Goal: Information Seeking & Learning: Learn about a topic

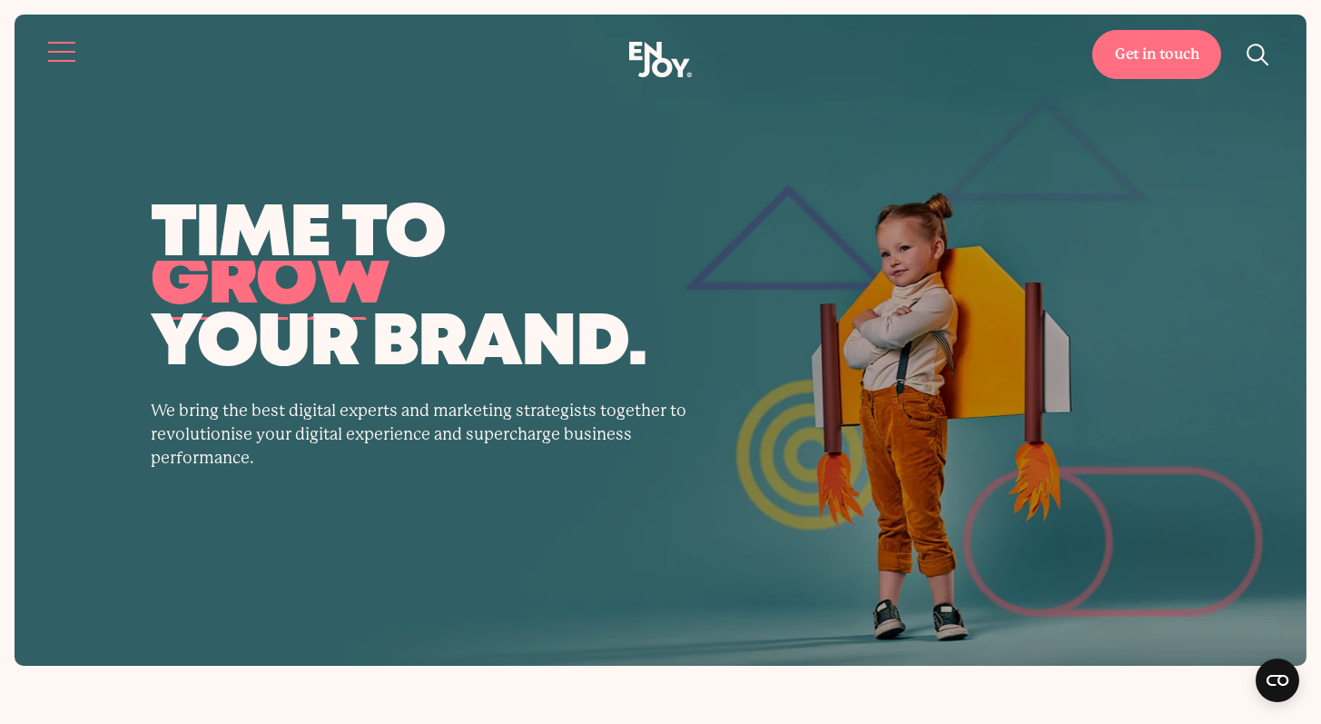
click at [63, 34] on button "Site navigation" at bounding box center [63, 52] width 38 height 38
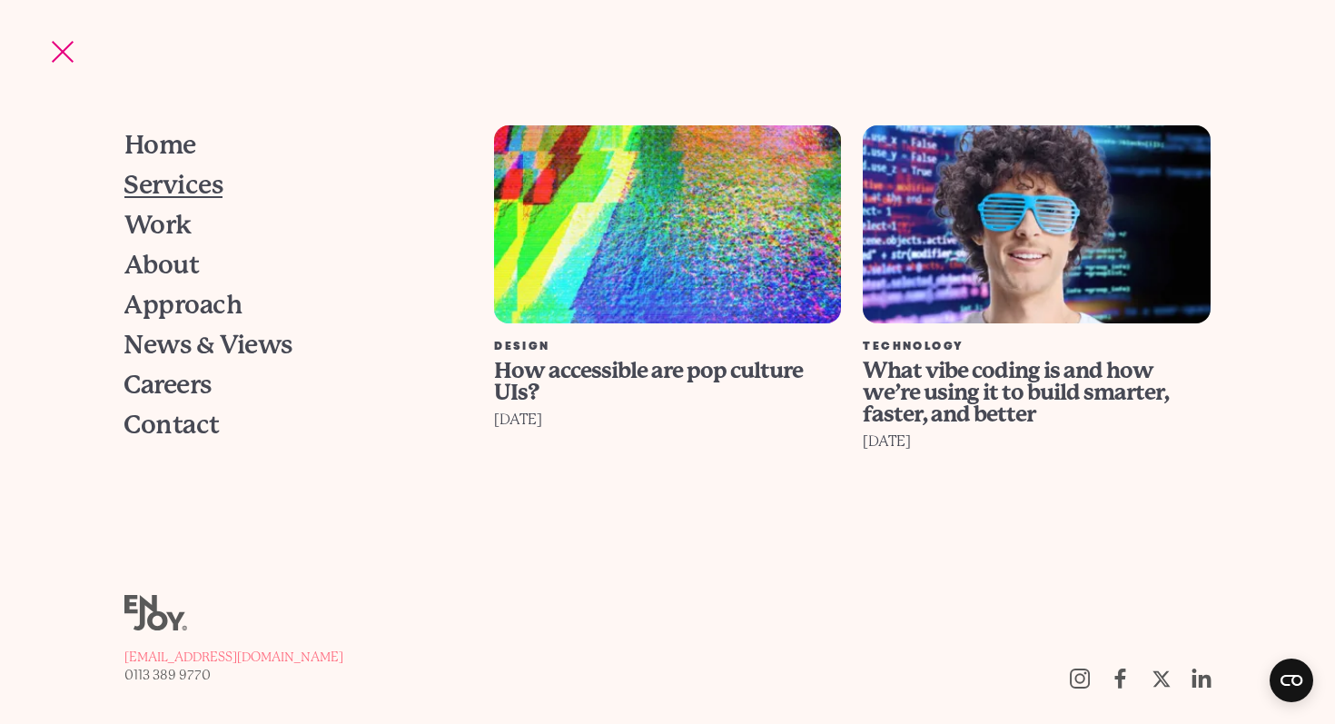
click at [186, 178] on span "Services" at bounding box center [173, 185] width 99 height 25
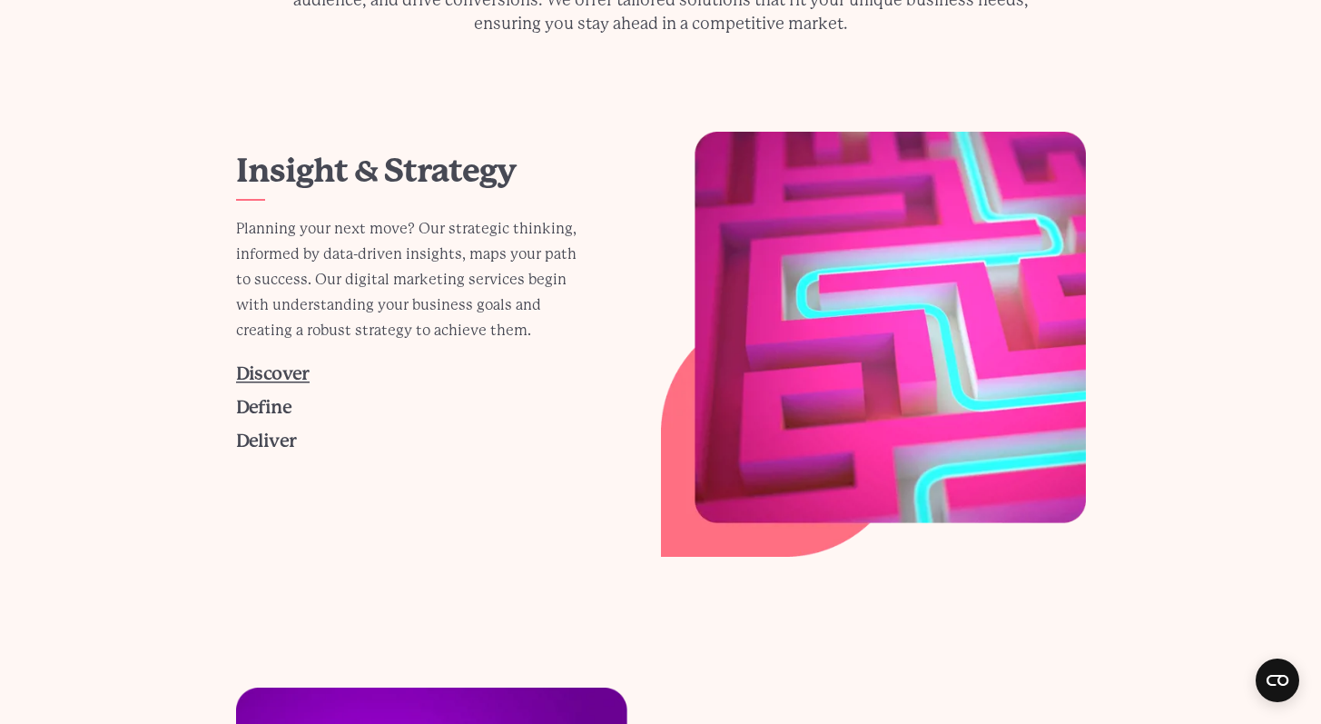
scroll to position [922, 0]
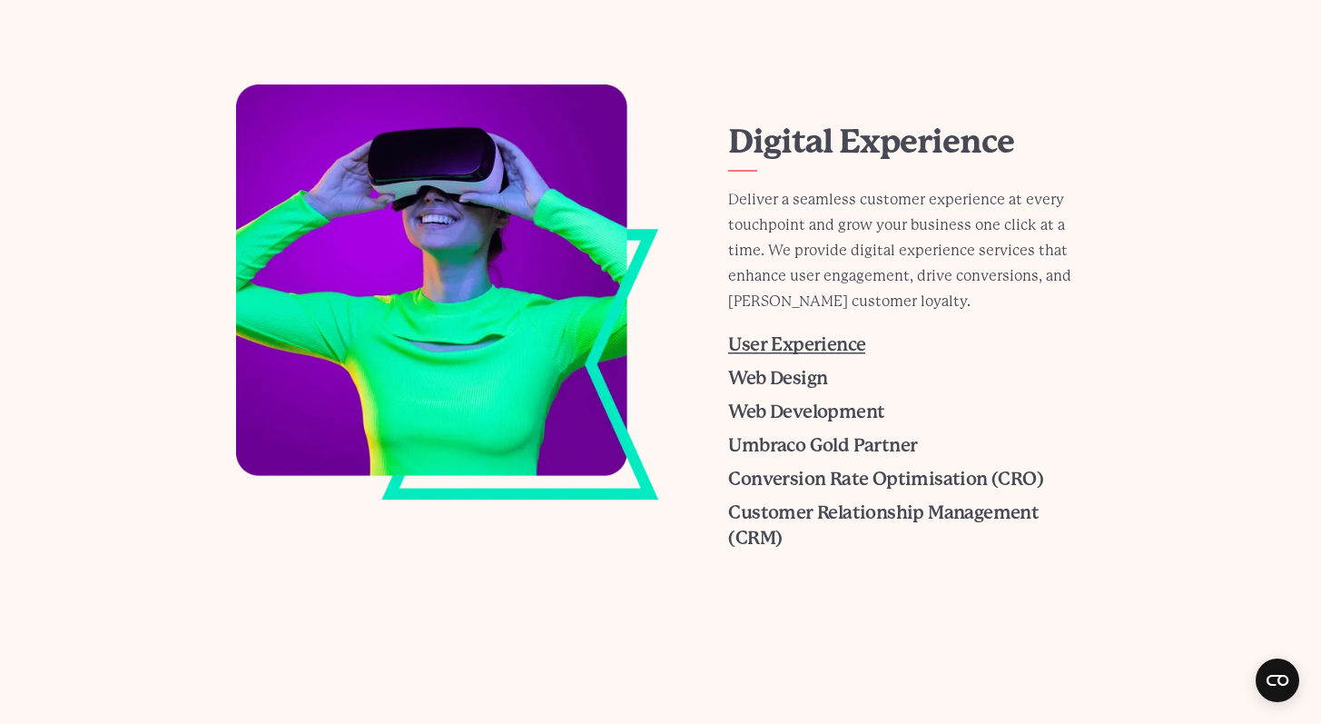
click at [754, 341] on span "User Experience" at bounding box center [796, 344] width 137 height 21
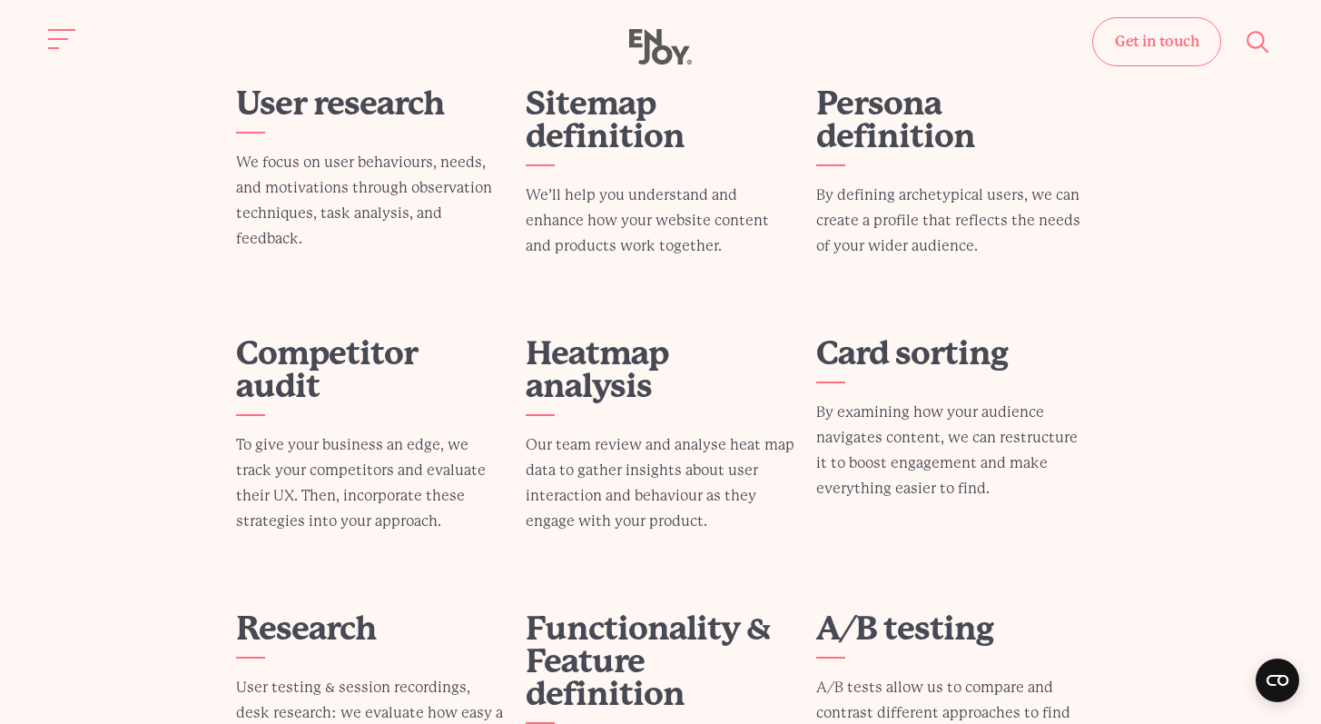
scroll to position [677, 0]
